Goal: Navigation & Orientation: Find specific page/section

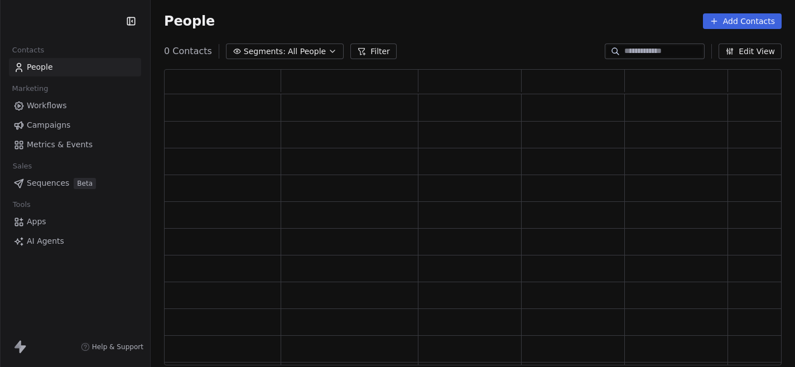
scroll to position [296, 617]
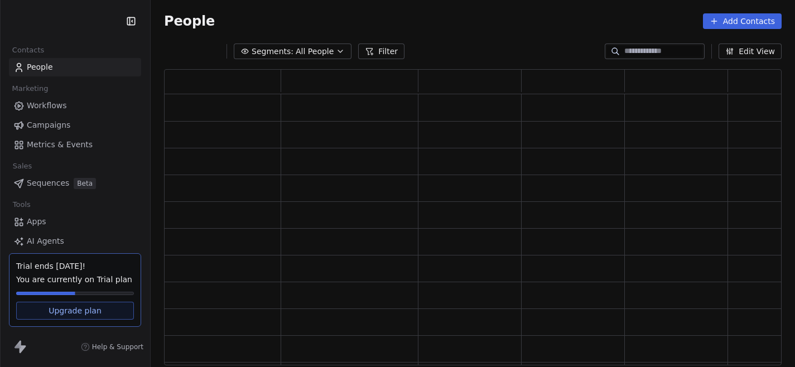
click at [480, 27] on div "People Add Contacts" at bounding box center [472, 21] width 617 height 16
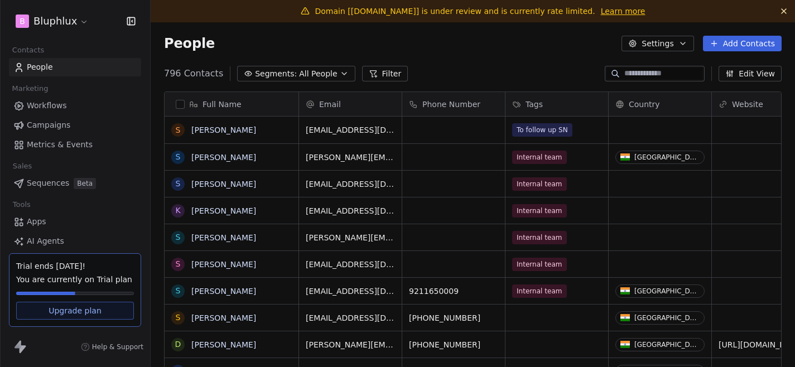
scroll to position [323, 644]
click at [63, 110] on span "Workflows" at bounding box center [47, 106] width 40 height 12
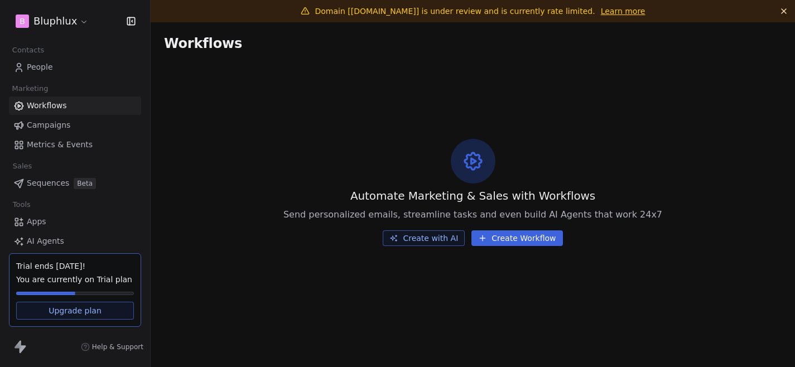
click at [56, 125] on span "Campaigns" at bounding box center [48, 125] width 43 height 12
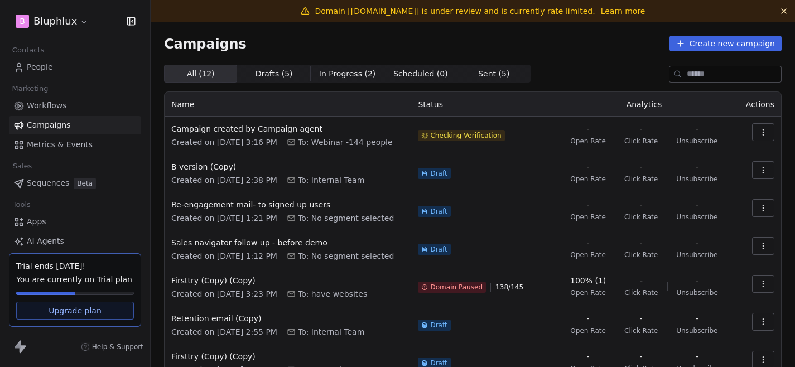
click at [638, 22] on div "Domain [[DOMAIN_NAME]] is under review and is currently rate limited. Learn more" at bounding box center [473, 11] width 644 height 22
click at [56, 178] on span "Sequences" at bounding box center [48, 183] width 42 height 12
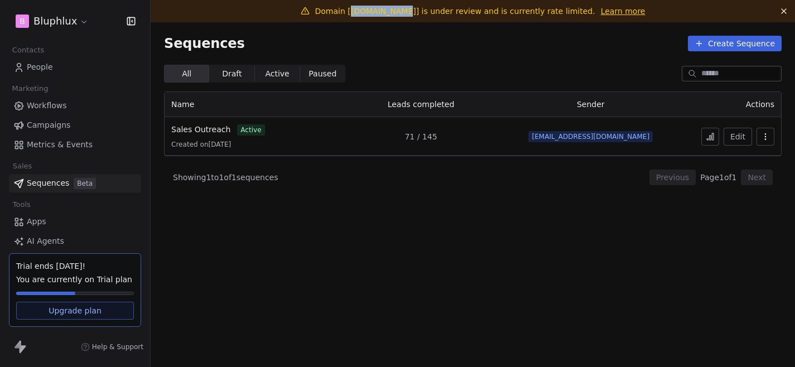
drag, startPoint x: 415, startPoint y: 11, endPoint x: 367, endPoint y: 11, distance: 48.0
click at [367, 11] on span "Domain [[DOMAIN_NAME]] is under review and is currently rate limited." at bounding box center [455, 11] width 280 height 9
copy span "[DOMAIN_NAME]"
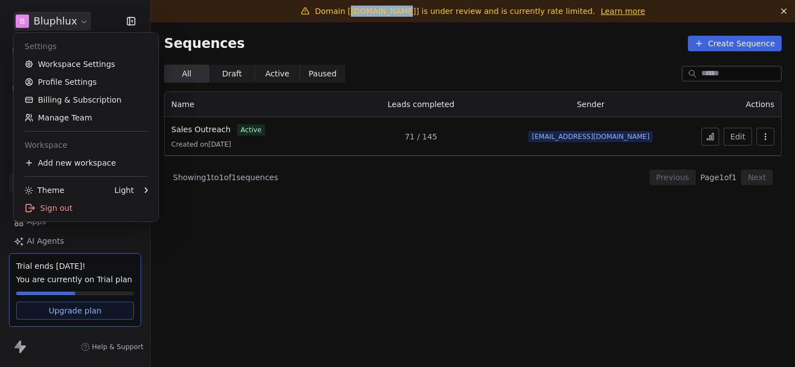
click at [57, 27] on html "B Bluphlux Contacts People Marketing Workflows Campaigns Metrics & Events Sales…" at bounding box center [397, 183] width 795 height 367
click at [94, 209] on div "Sign out" at bounding box center [86, 208] width 136 height 18
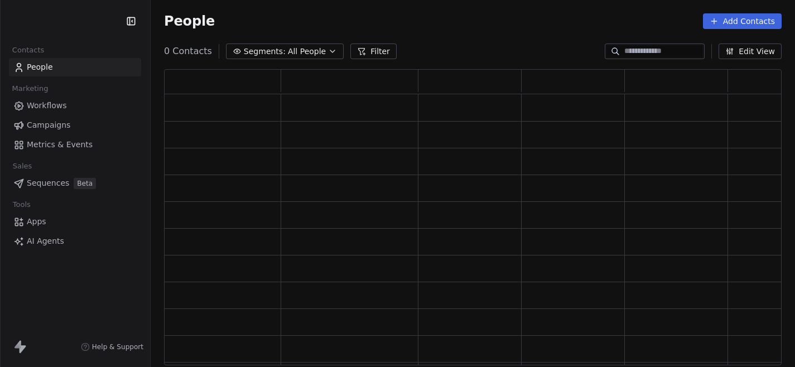
scroll to position [296, 617]
